Goal: Information Seeking & Learning: Learn about a topic

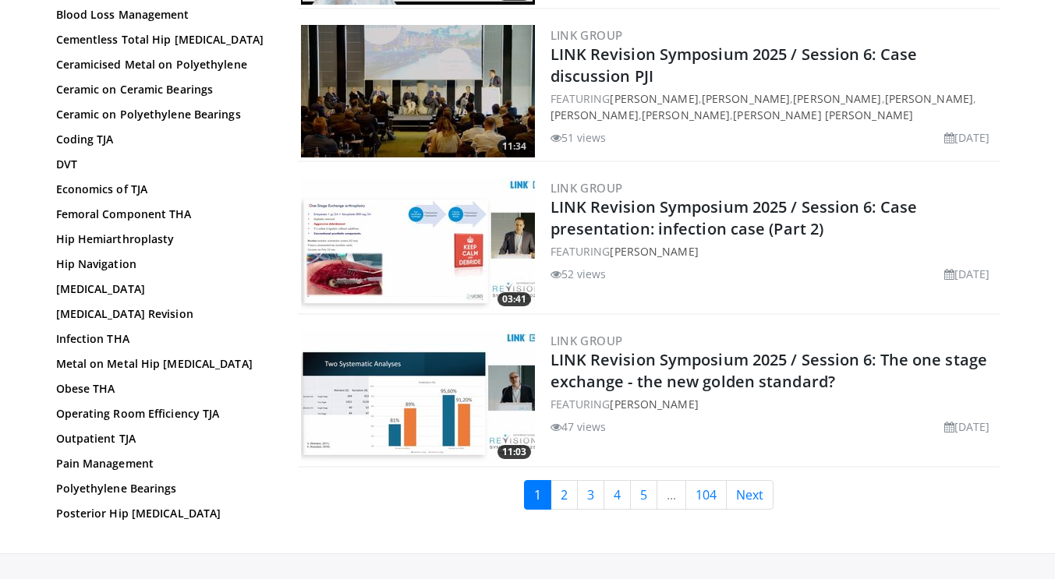
scroll to position [3762, 0]
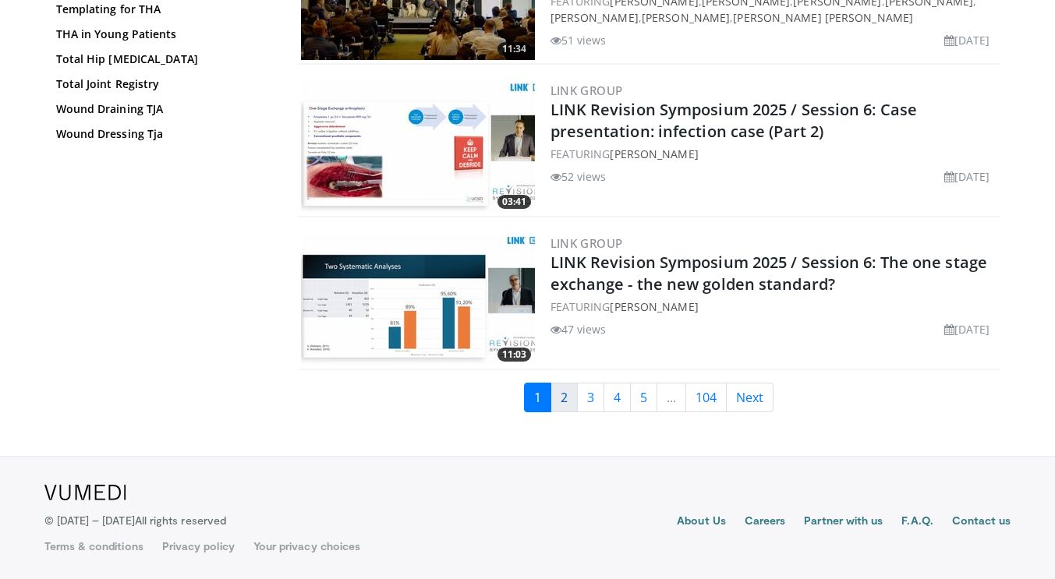
click at [560, 393] on link "2" at bounding box center [563, 398] width 27 height 30
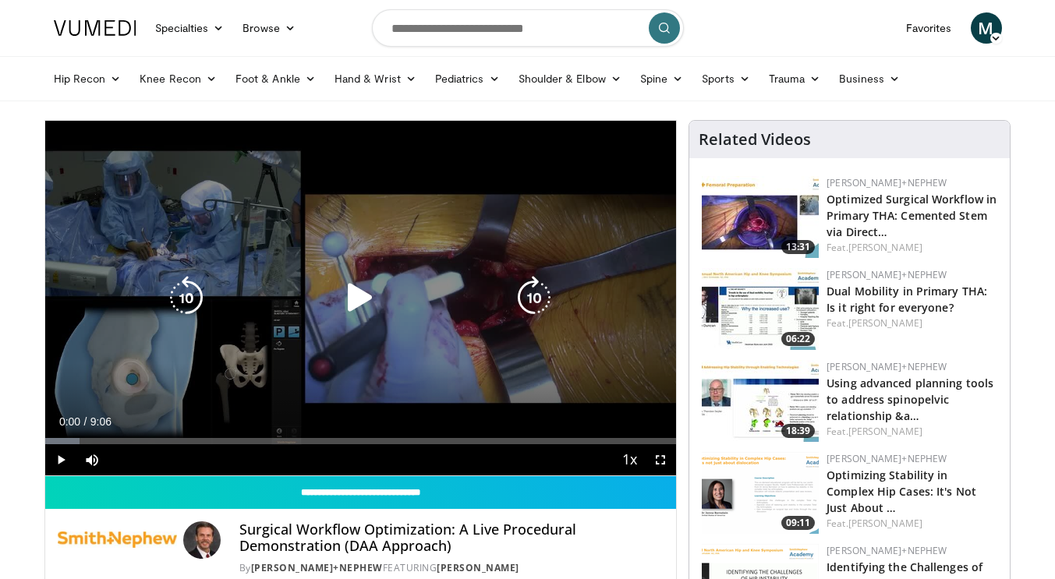
click at [351, 296] on icon "Video Player" at bounding box center [360, 298] width 44 height 44
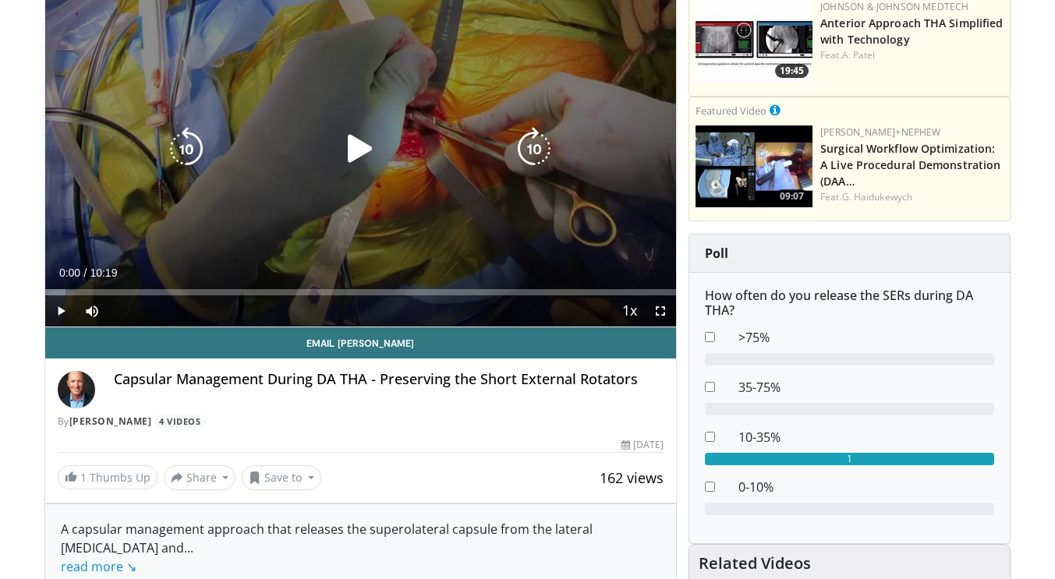
scroll to position [161, 0]
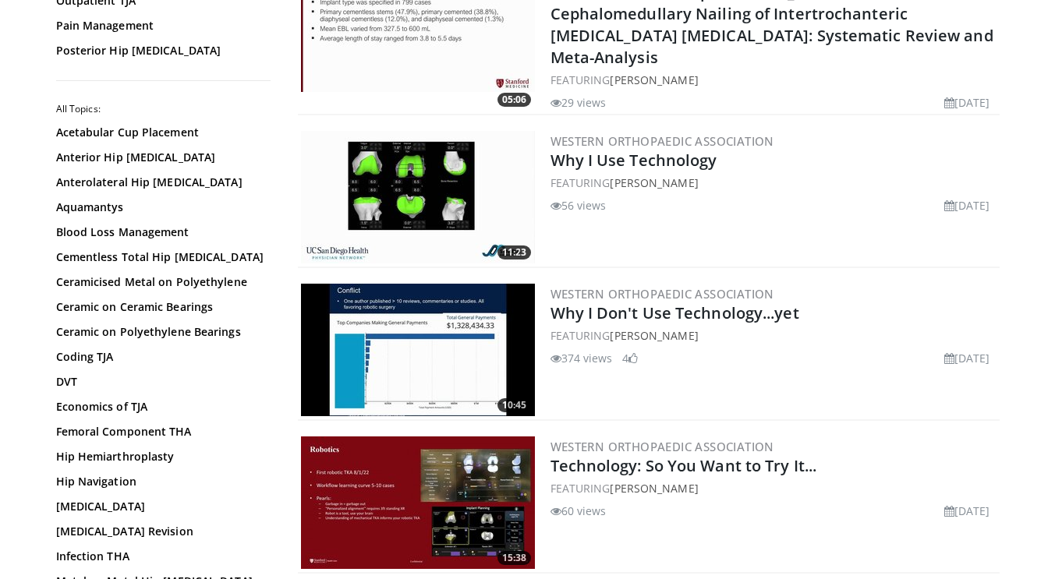
scroll to position [3793, 0]
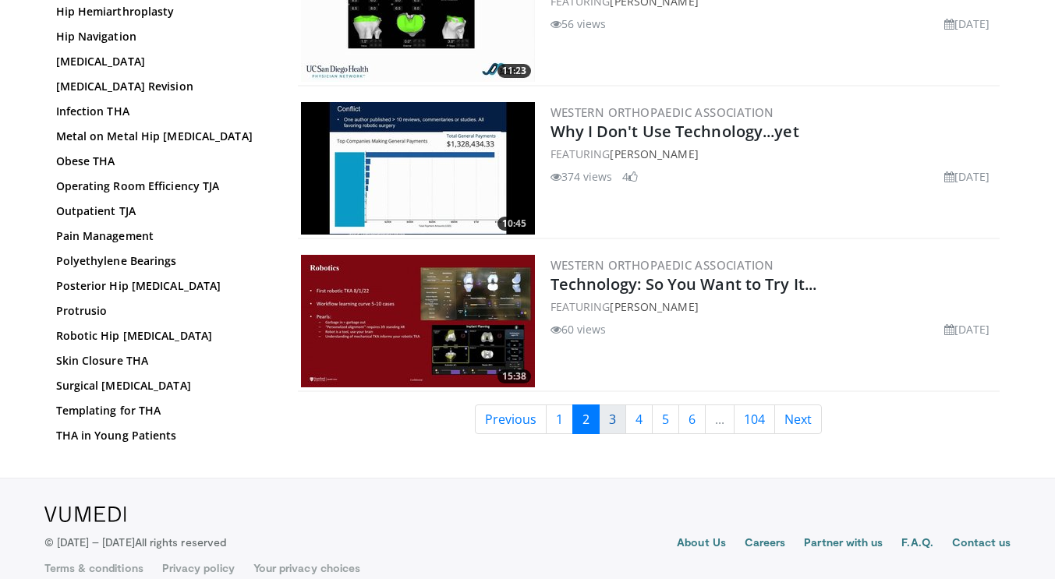
click at [617, 405] on link "3" at bounding box center [612, 420] width 27 height 30
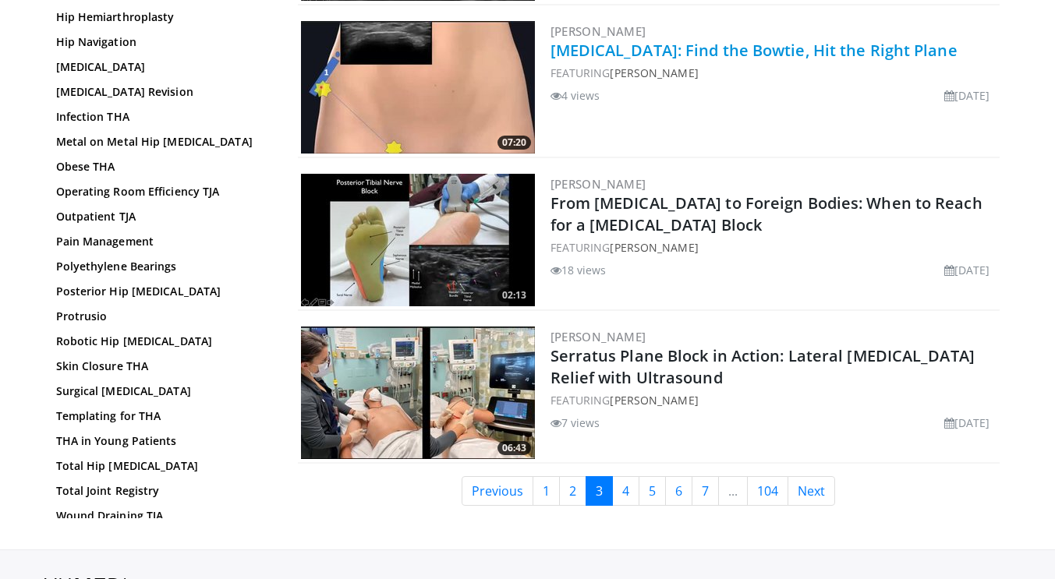
scroll to position [3767, 0]
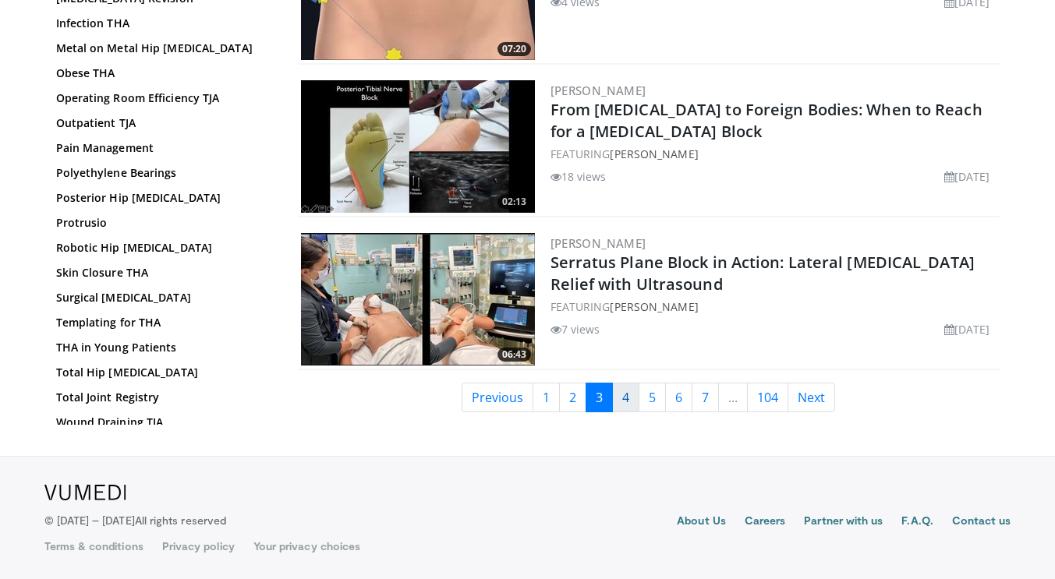
click at [623, 397] on link "4" at bounding box center [625, 398] width 27 height 30
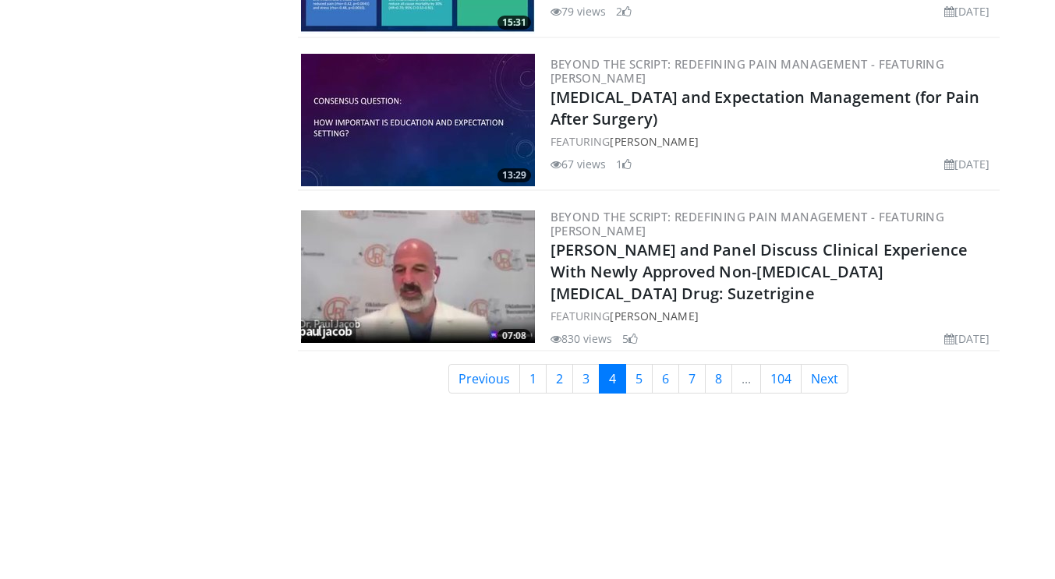
scroll to position [3796, 0]
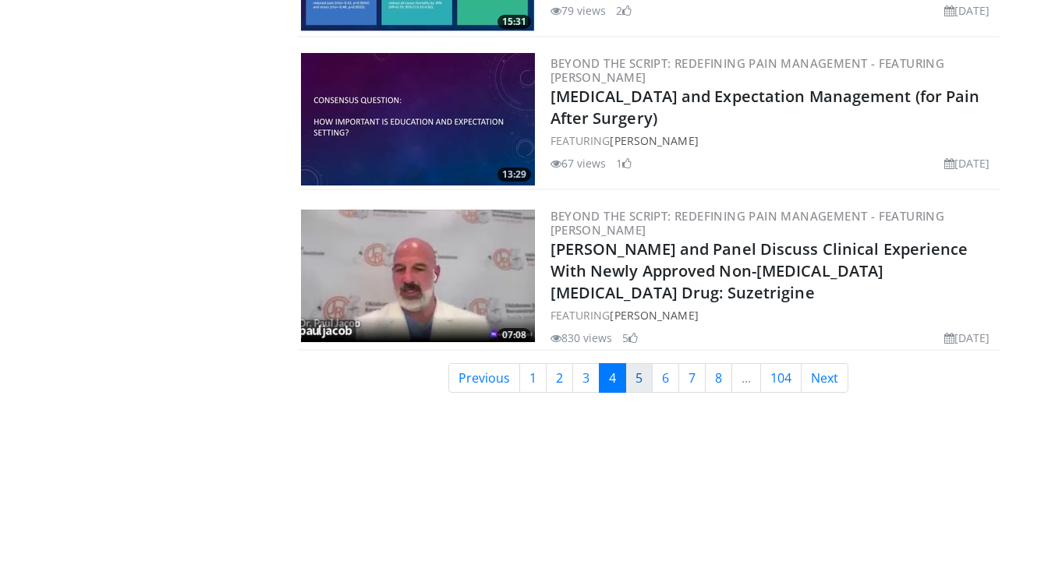
click at [636, 380] on link "5" at bounding box center [638, 378] width 27 height 30
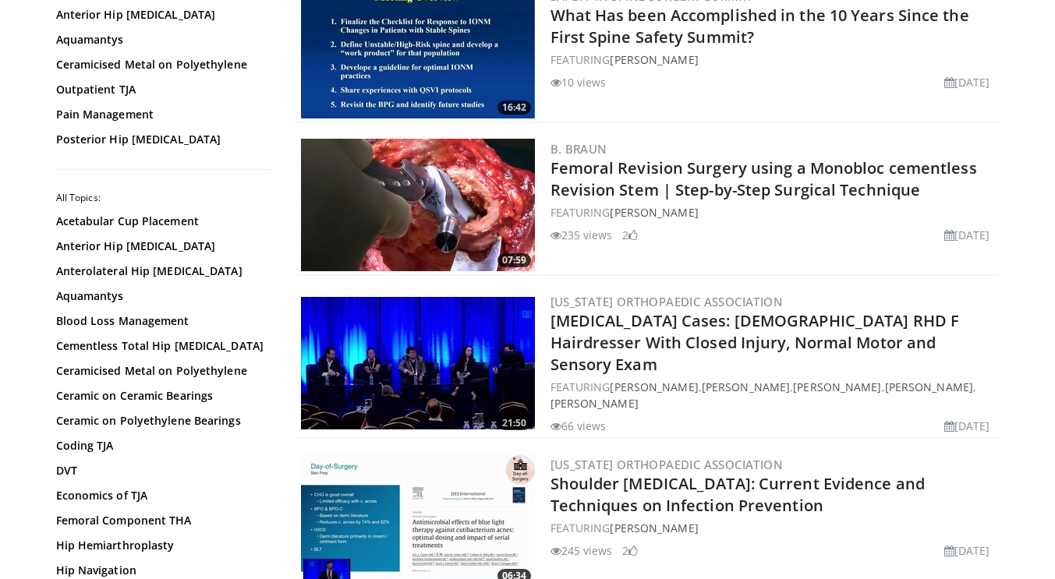
scroll to position [3778, 0]
